Goal: Information Seeking & Learning: Learn about a topic

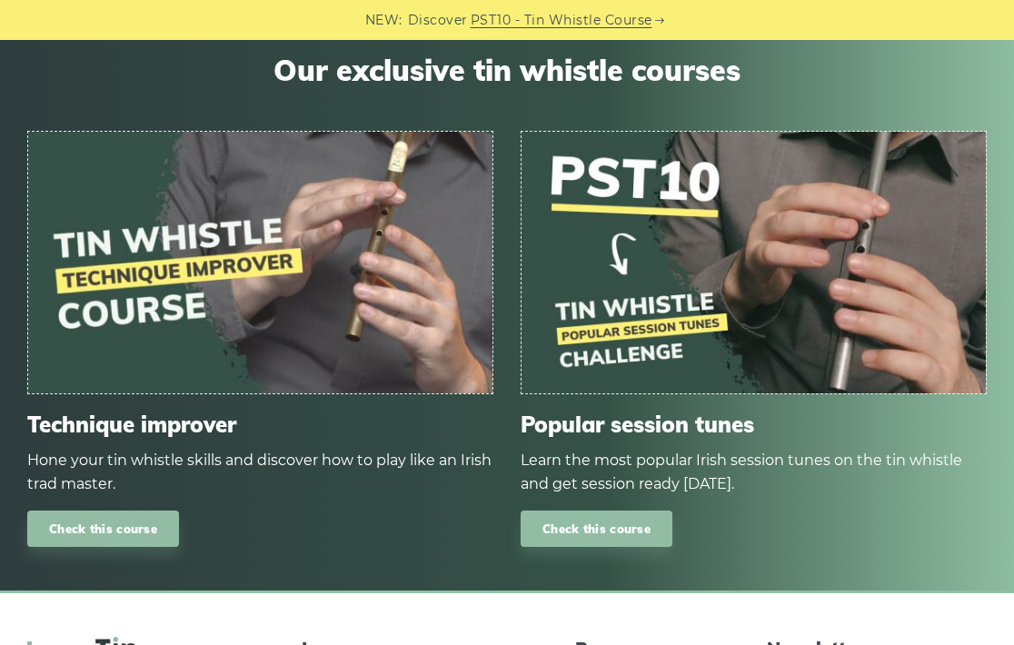
scroll to position [10293, 0]
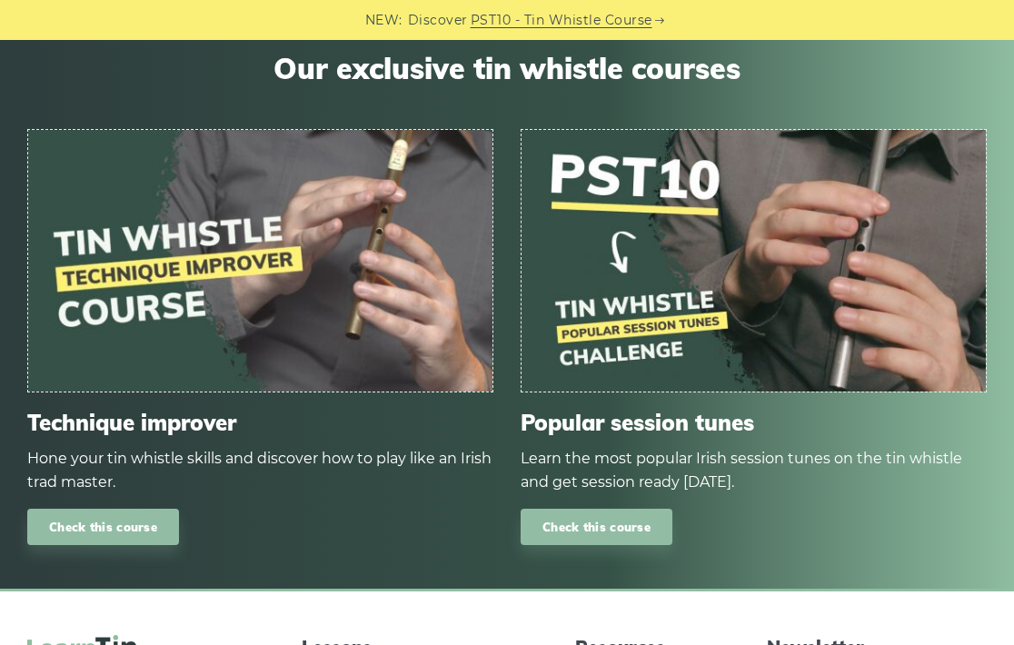
click at [624, 298] on img at bounding box center [753, 261] width 464 height 262
click at [624, 297] on img at bounding box center [753, 261] width 464 height 262
click at [598, 529] on link "Check this course" at bounding box center [596, 527] width 152 height 37
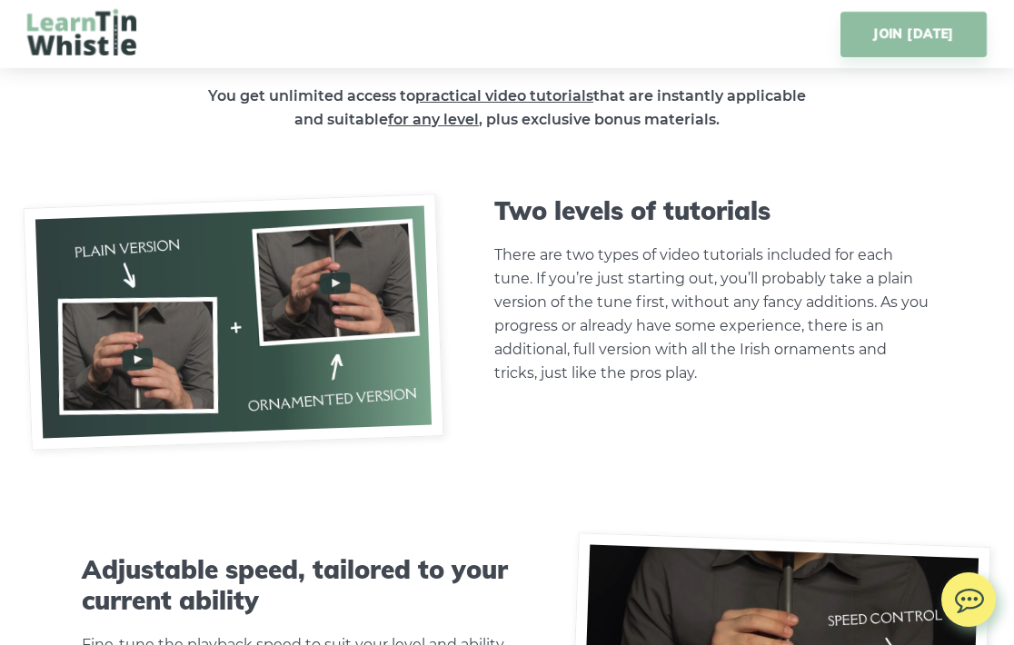
scroll to position [4432, 0]
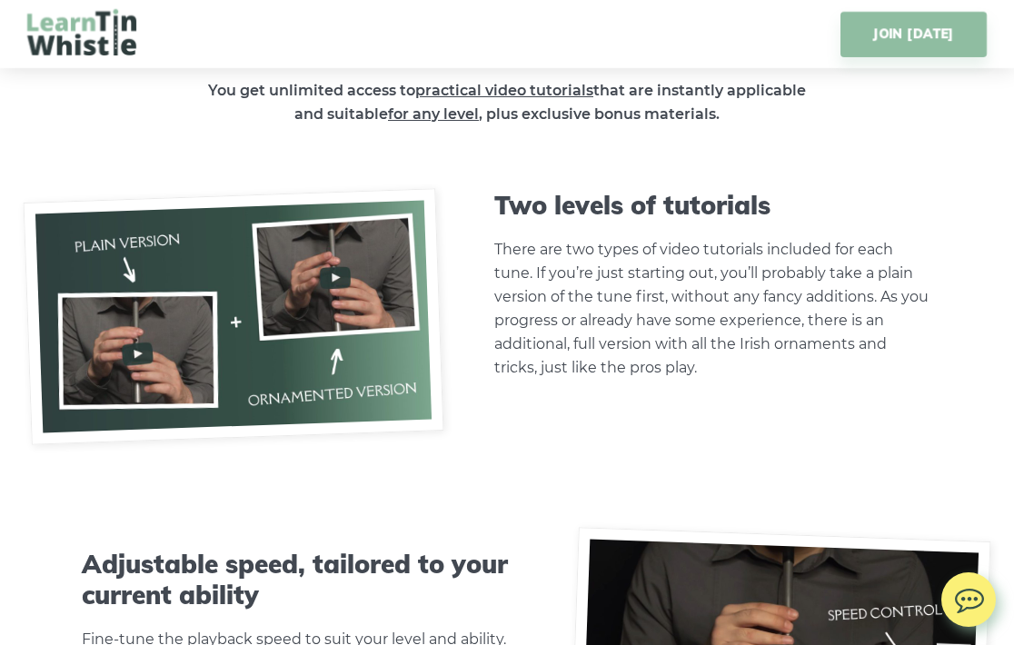
click at [141, 353] on img at bounding box center [233, 316] width 421 height 256
click at [132, 354] on img at bounding box center [233, 316] width 421 height 256
click at [335, 275] on img at bounding box center [233, 316] width 421 height 256
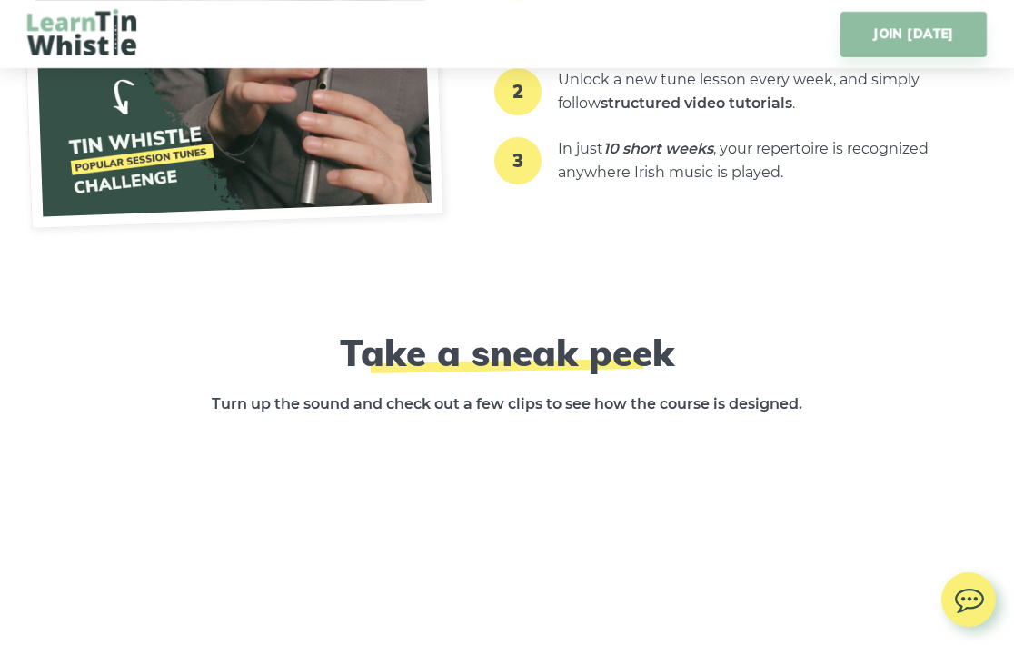
scroll to position [2253, 0]
